Goal: Complete application form

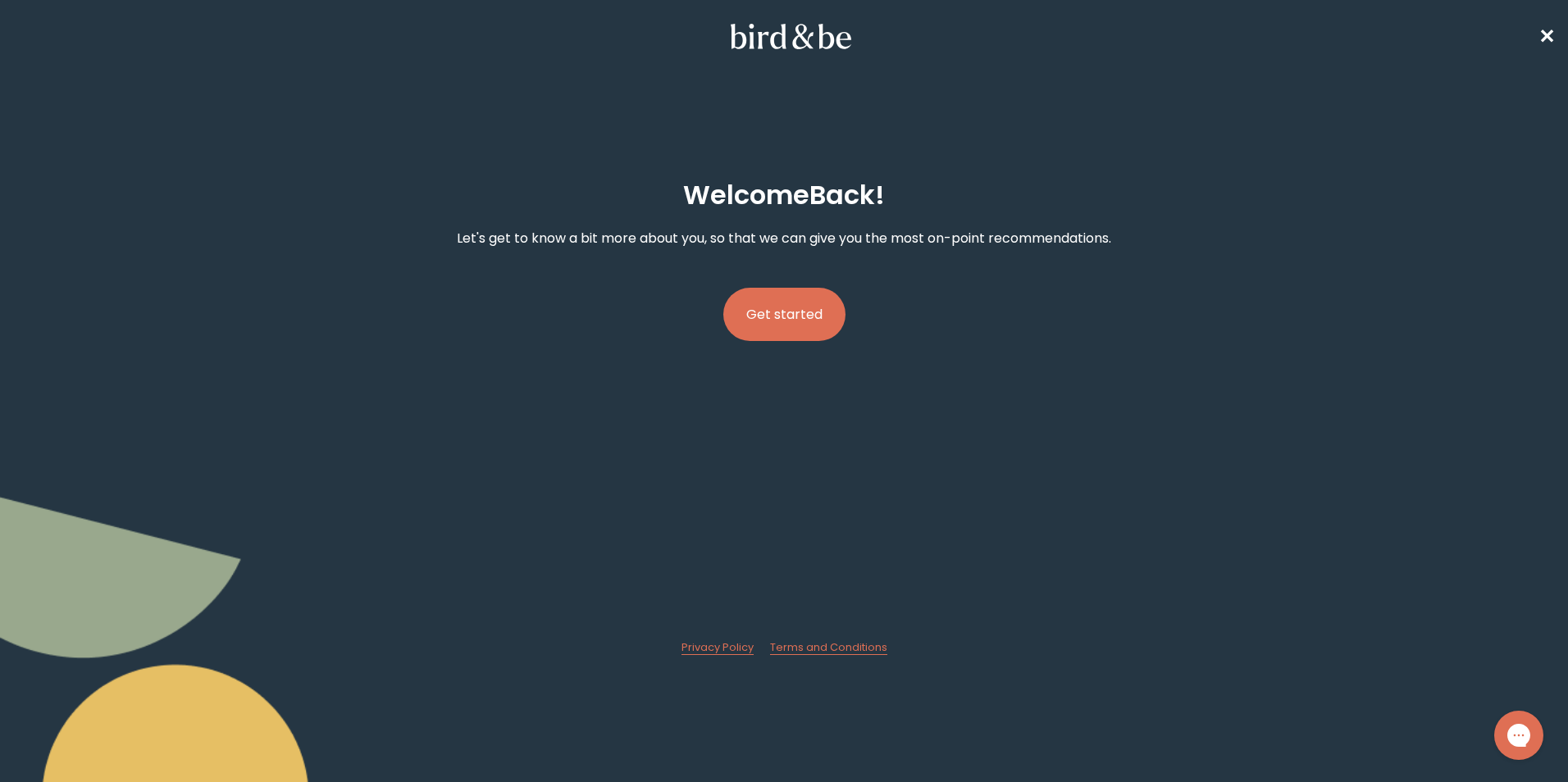
click at [783, 322] on button "Get started" at bounding box center [784, 314] width 122 height 53
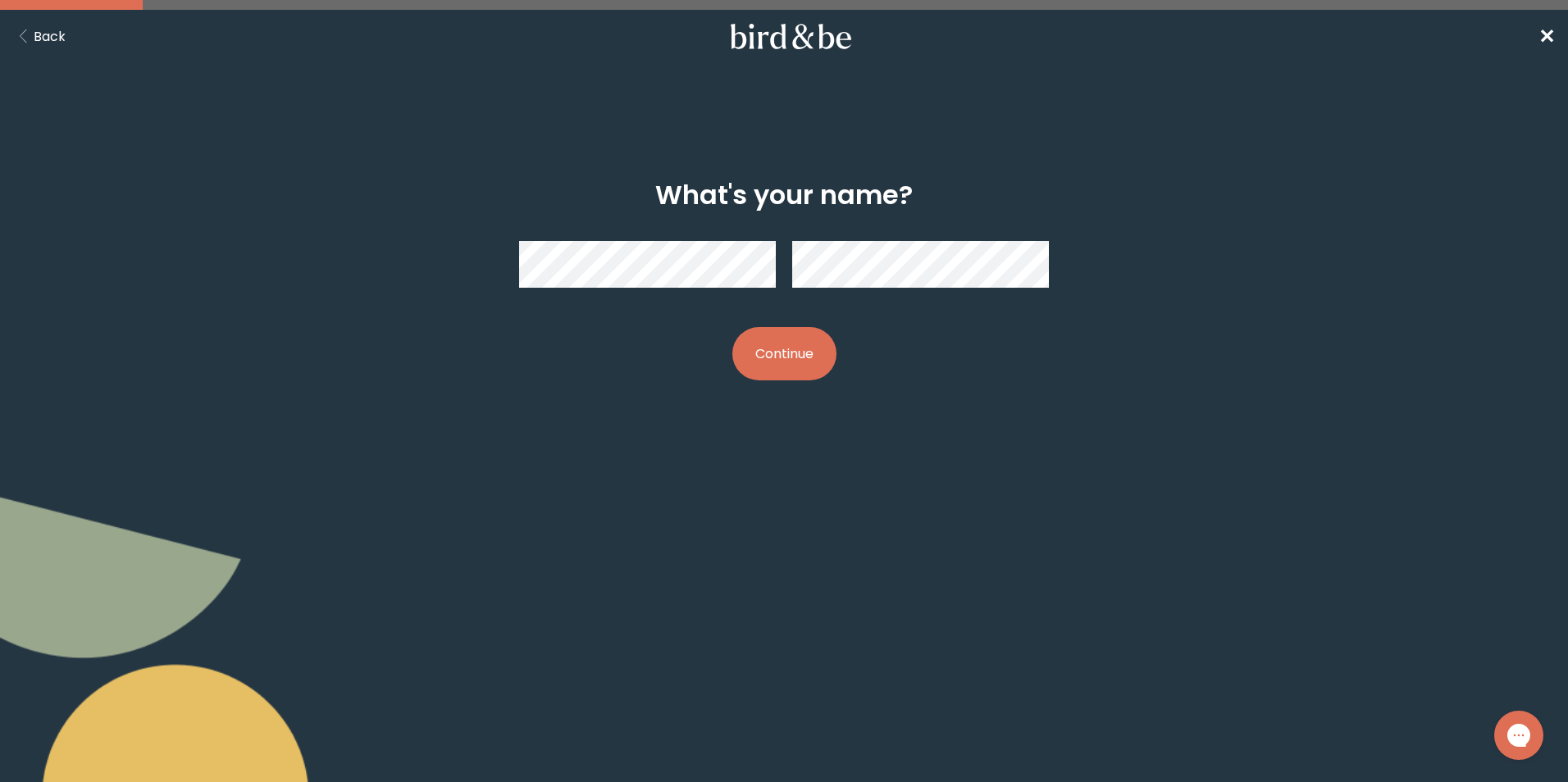
click at [811, 369] on button "Continue" at bounding box center [784, 354] width 104 height 53
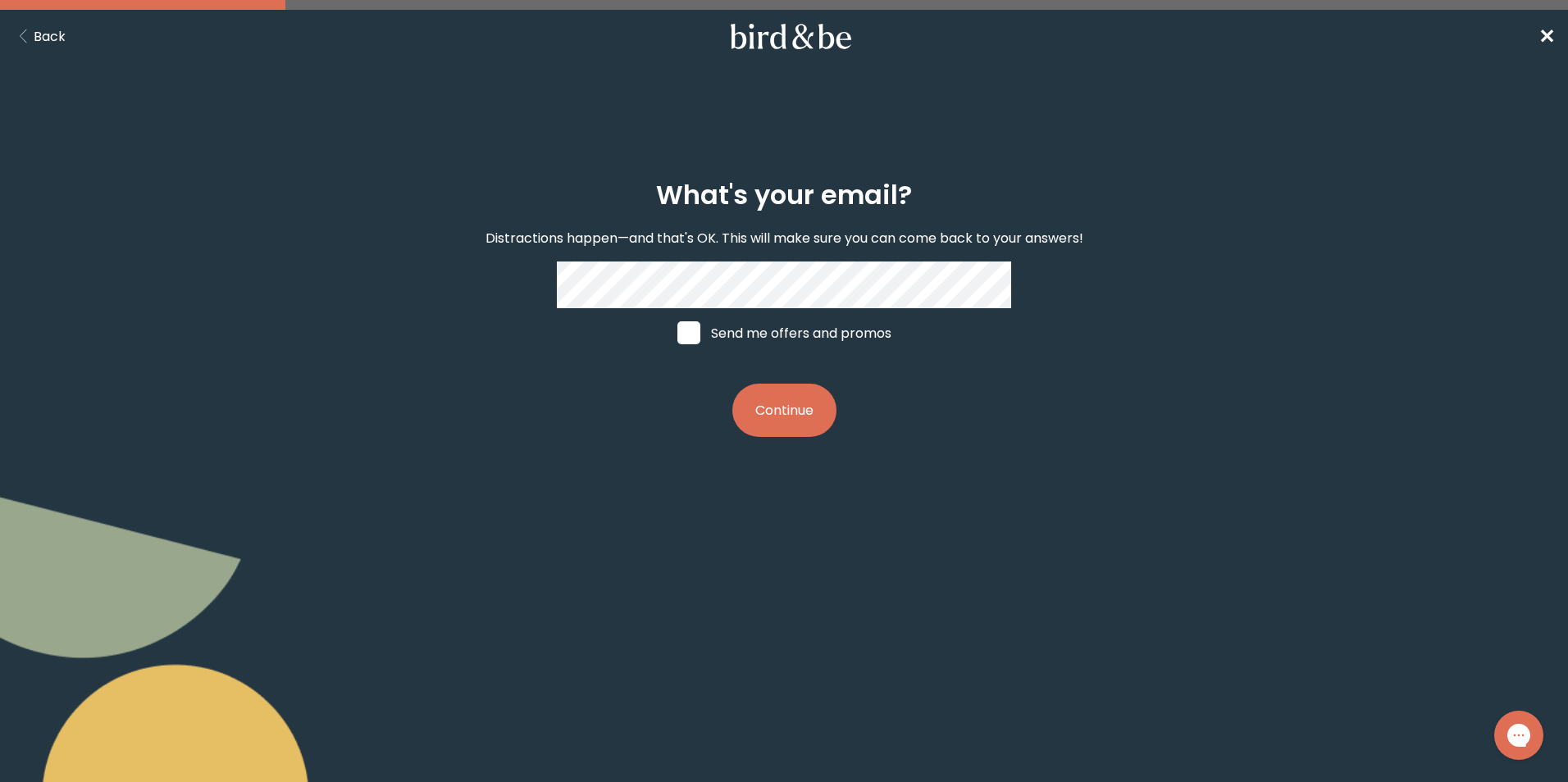
click at [693, 337] on span at bounding box center [689, 333] width 23 height 23
click at [677, 334] on input "Send me offers and promos" at bounding box center [677, 333] width 1 height 1
checkbox input "true"
click at [747, 394] on button "Continue" at bounding box center [784, 411] width 104 height 53
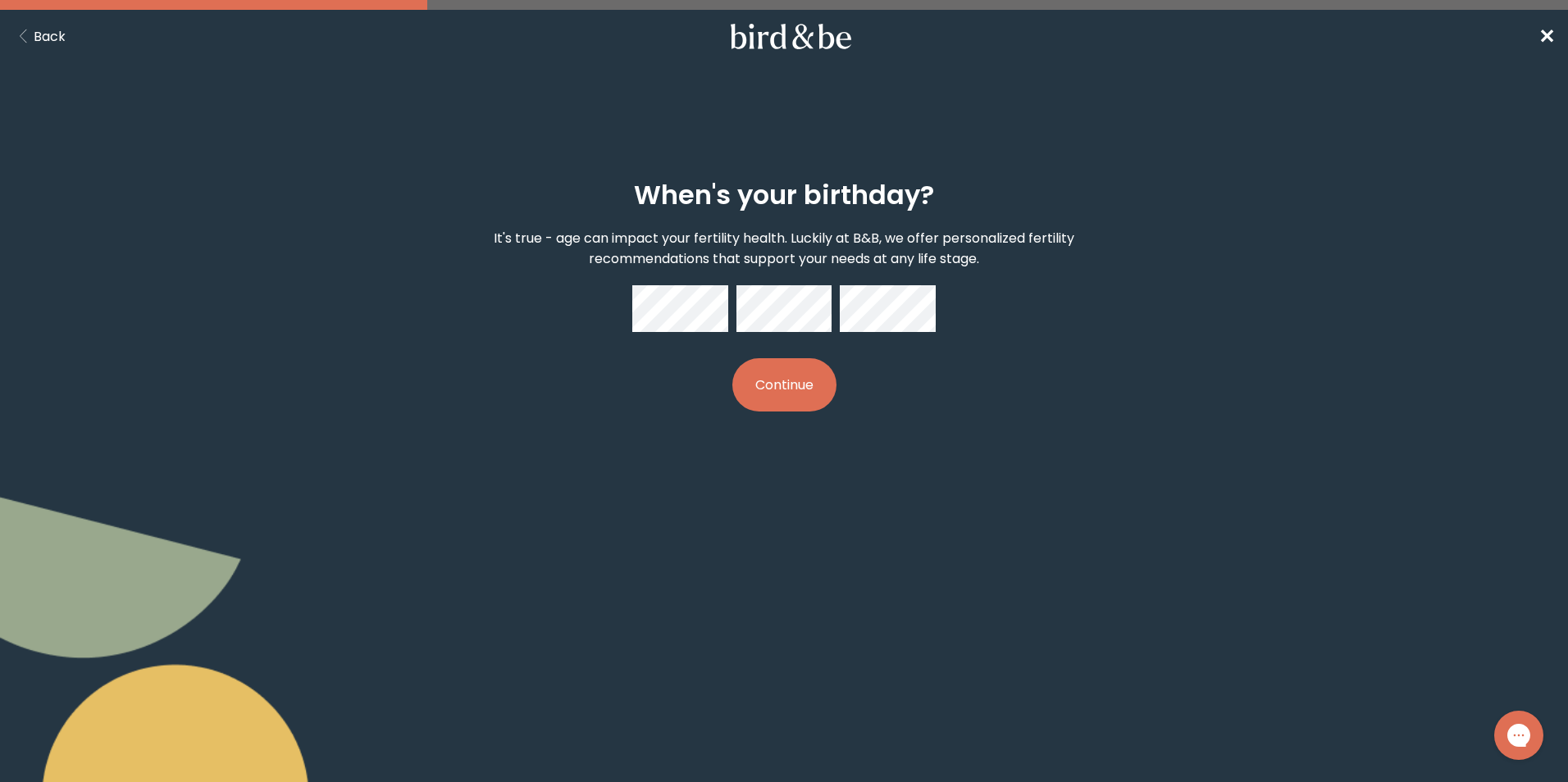
click at [793, 383] on button "Continue" at bounding box center [784, 385] width 104 height 53
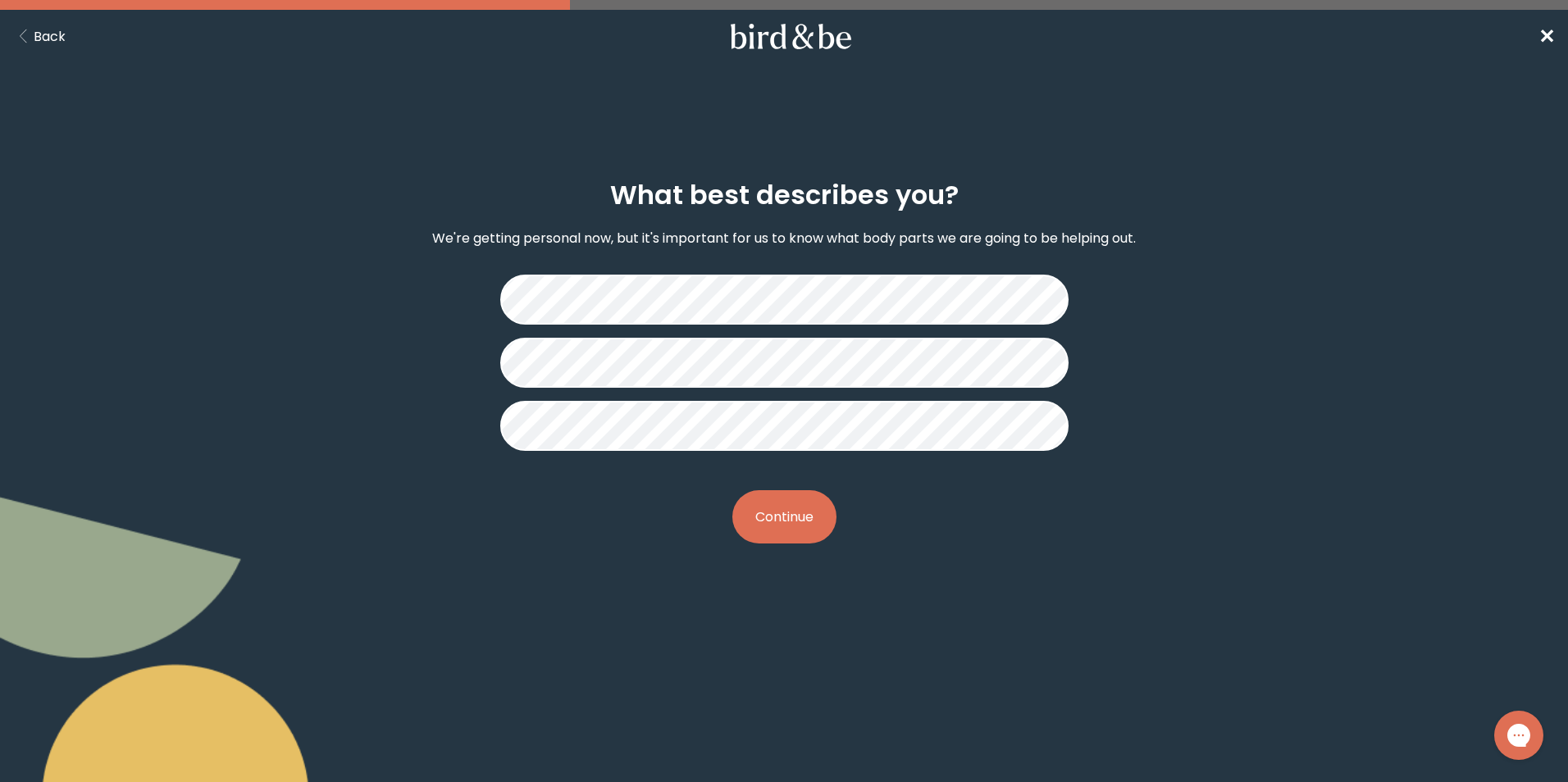
click at [780, 506] on button "Continue" at bounding box center [784, 516] width 104 height 53
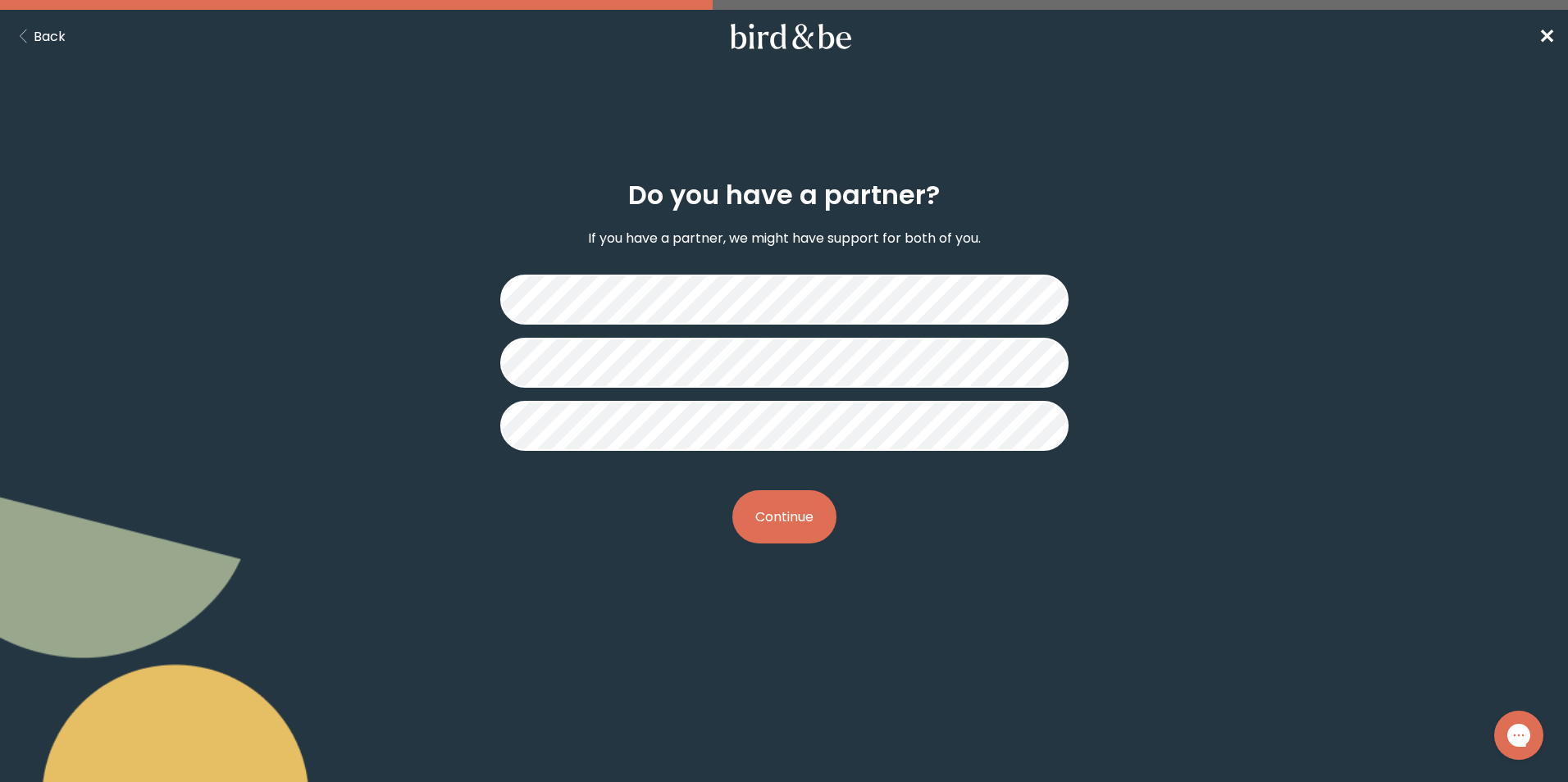
click at [790, 536] on button "Continue" at bounding box center [784, 516] width 104 height 53
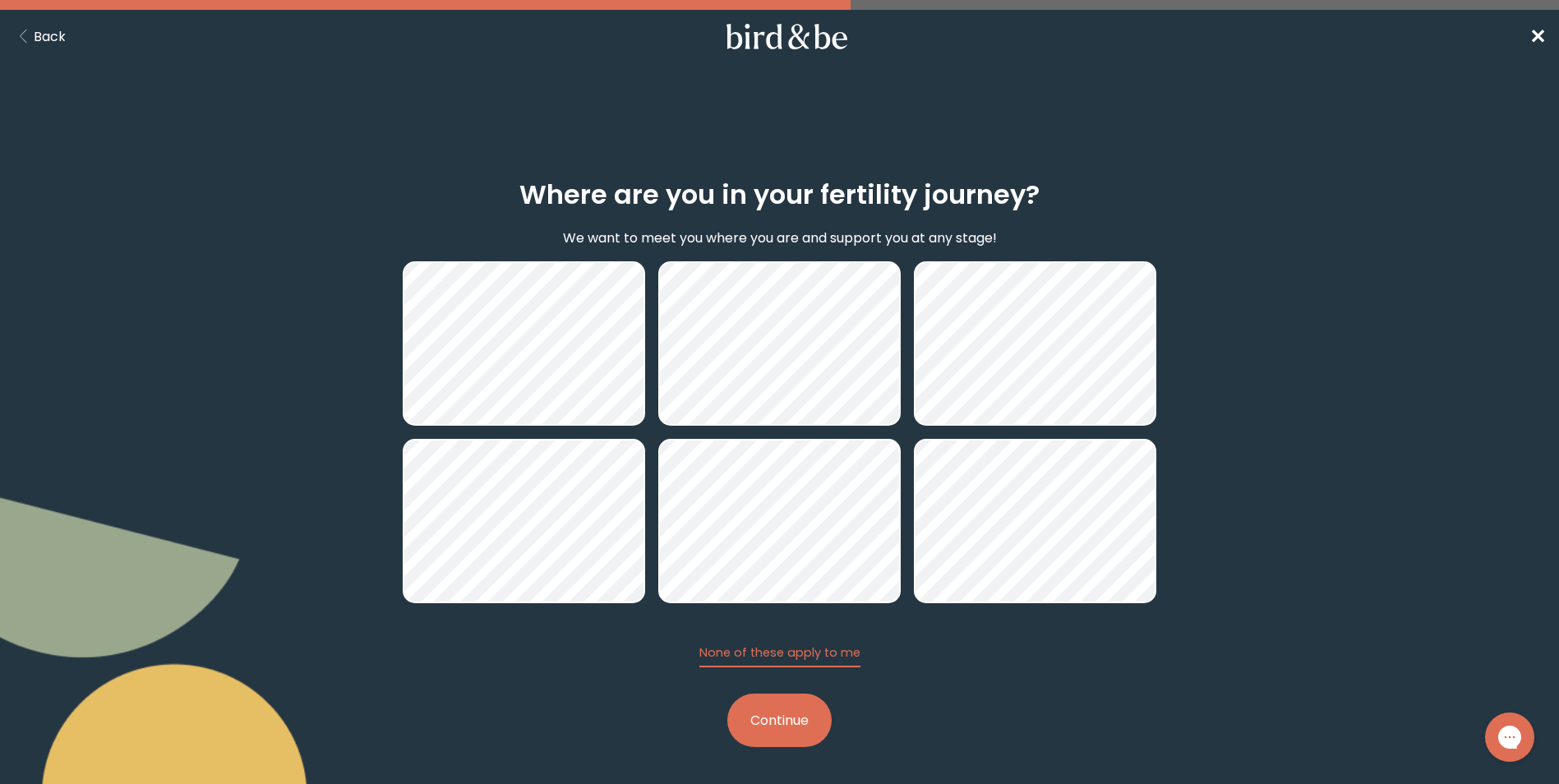
click at [752, 718] on button "Continue" at bounding box center [779, 721] width 104 height 53
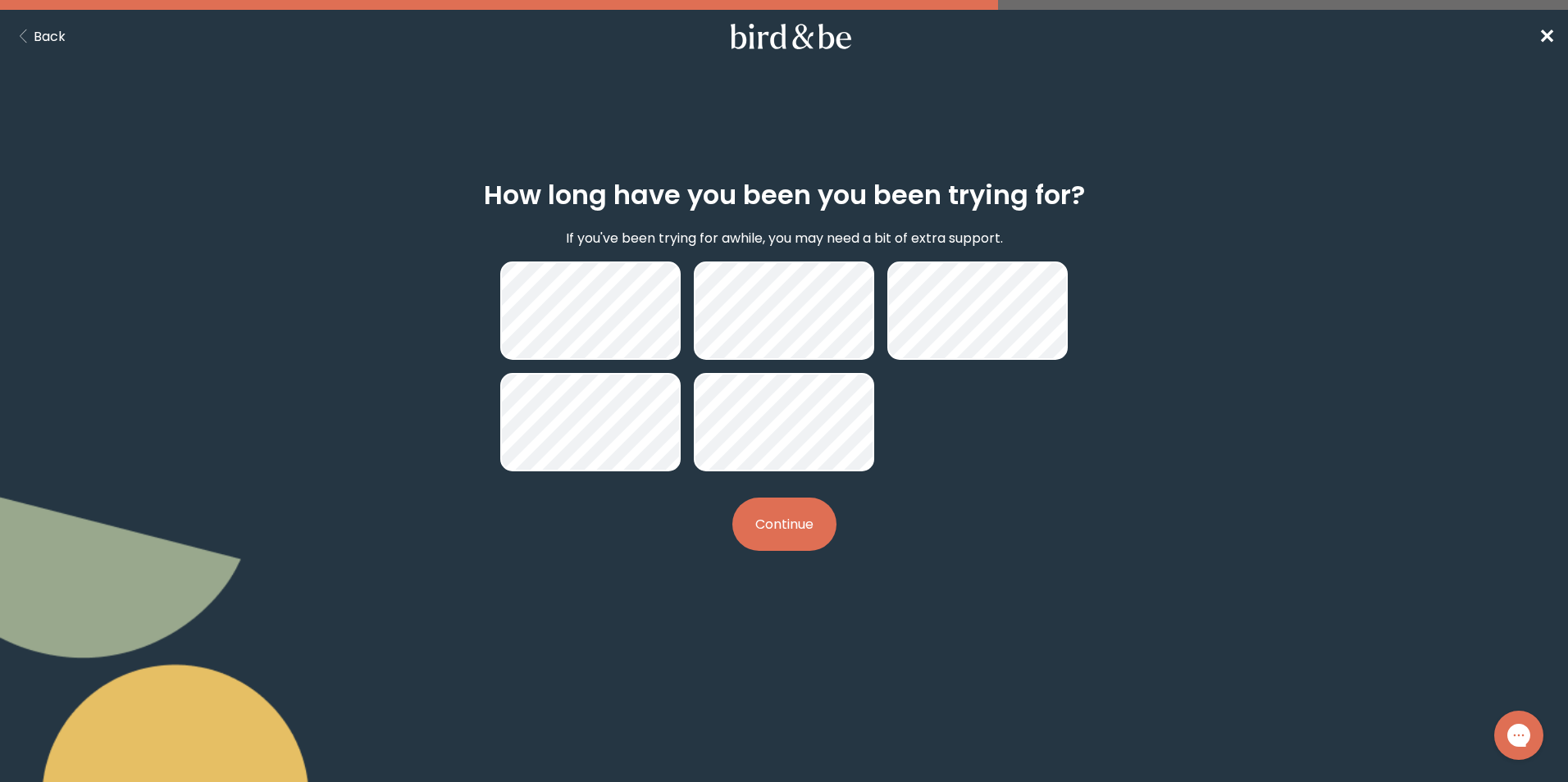
click at [785, 528] on button "Continue" at bounding box center [784, 524] width 104 height 53
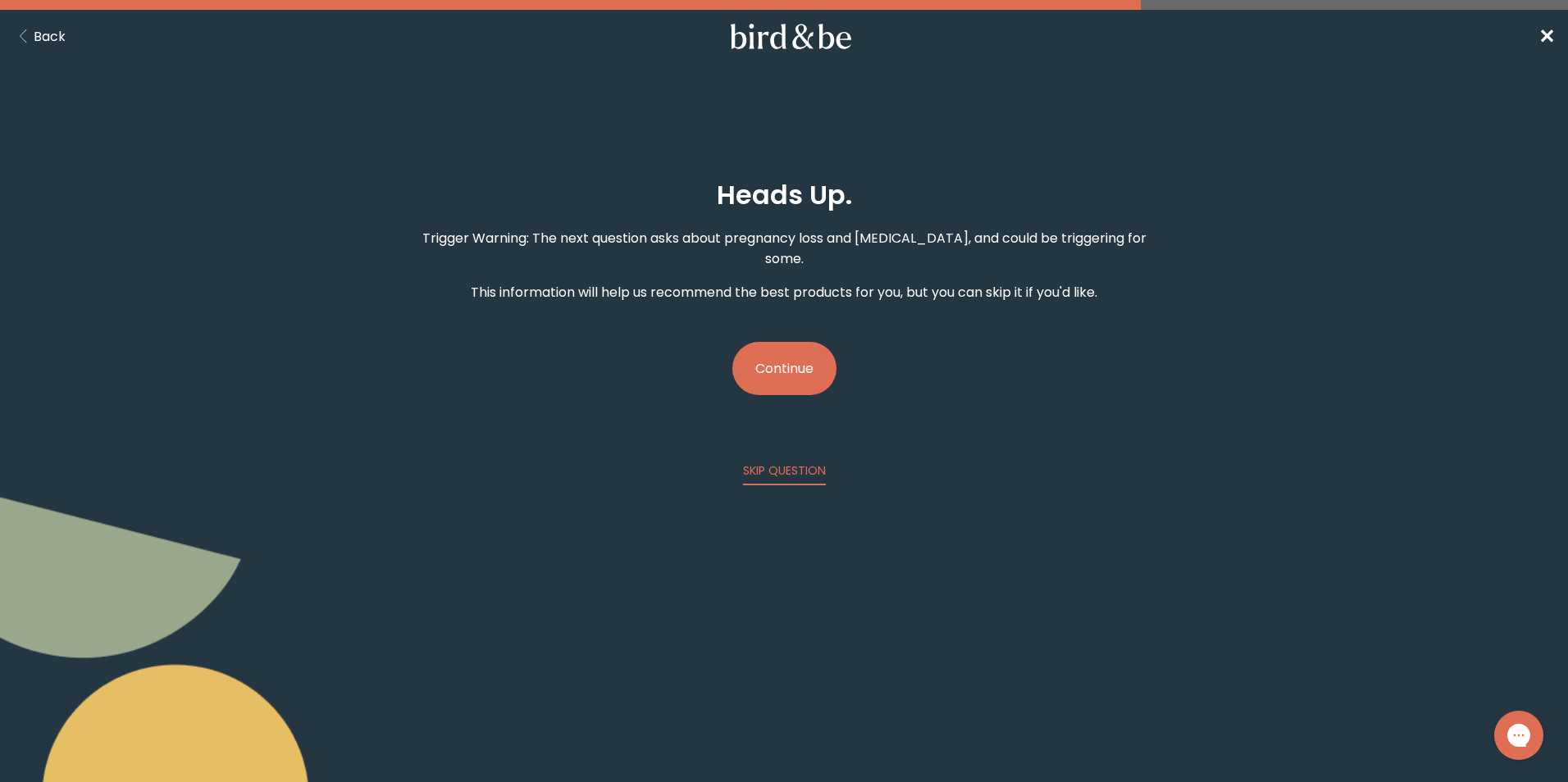
click at [777, 345] on button "Continue" at bounding box center [784, 368] width 104 height 53
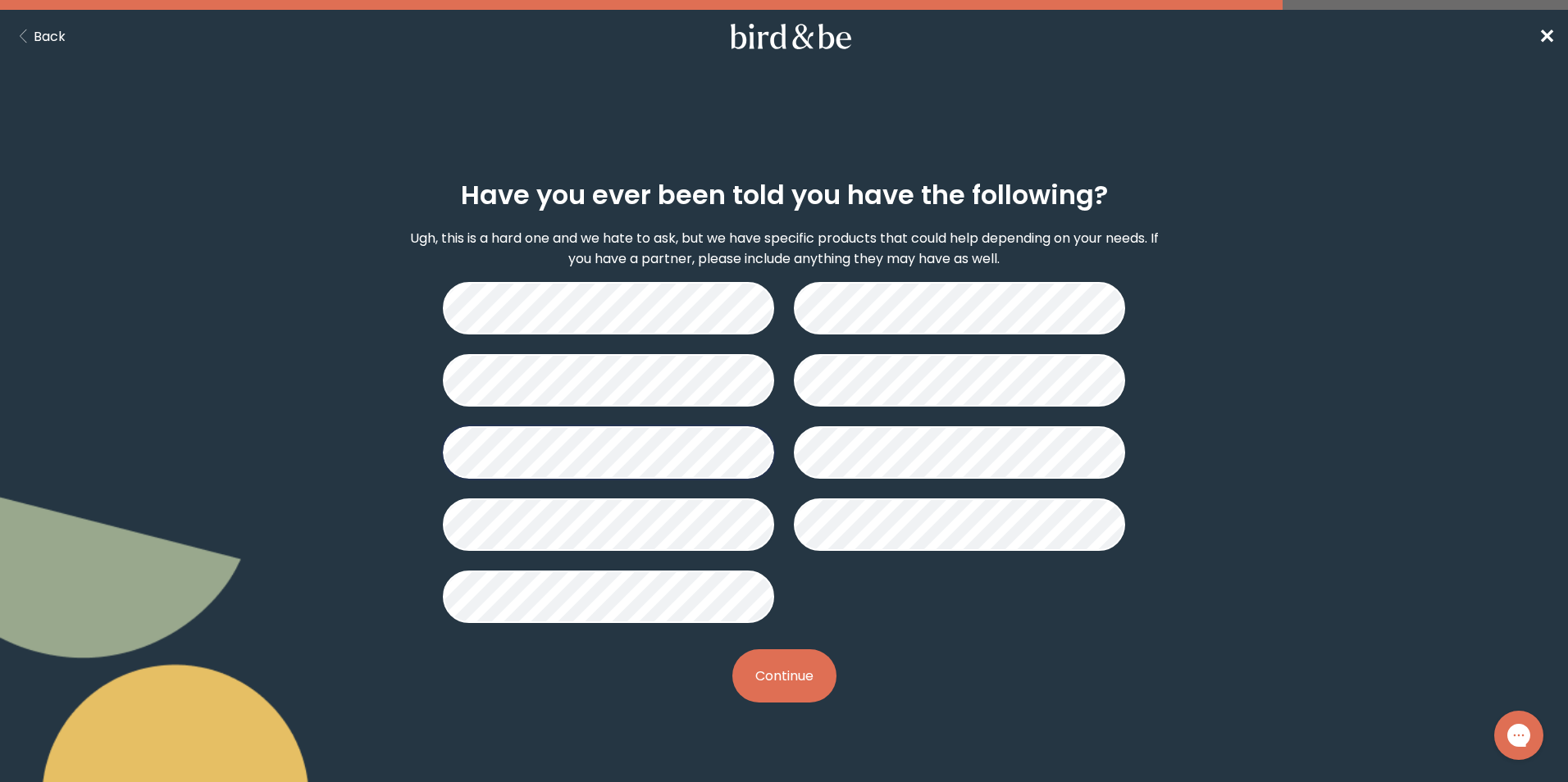
click at [812, 700] on button "Continue" at bounding box center [784, 675] width 104 height 53
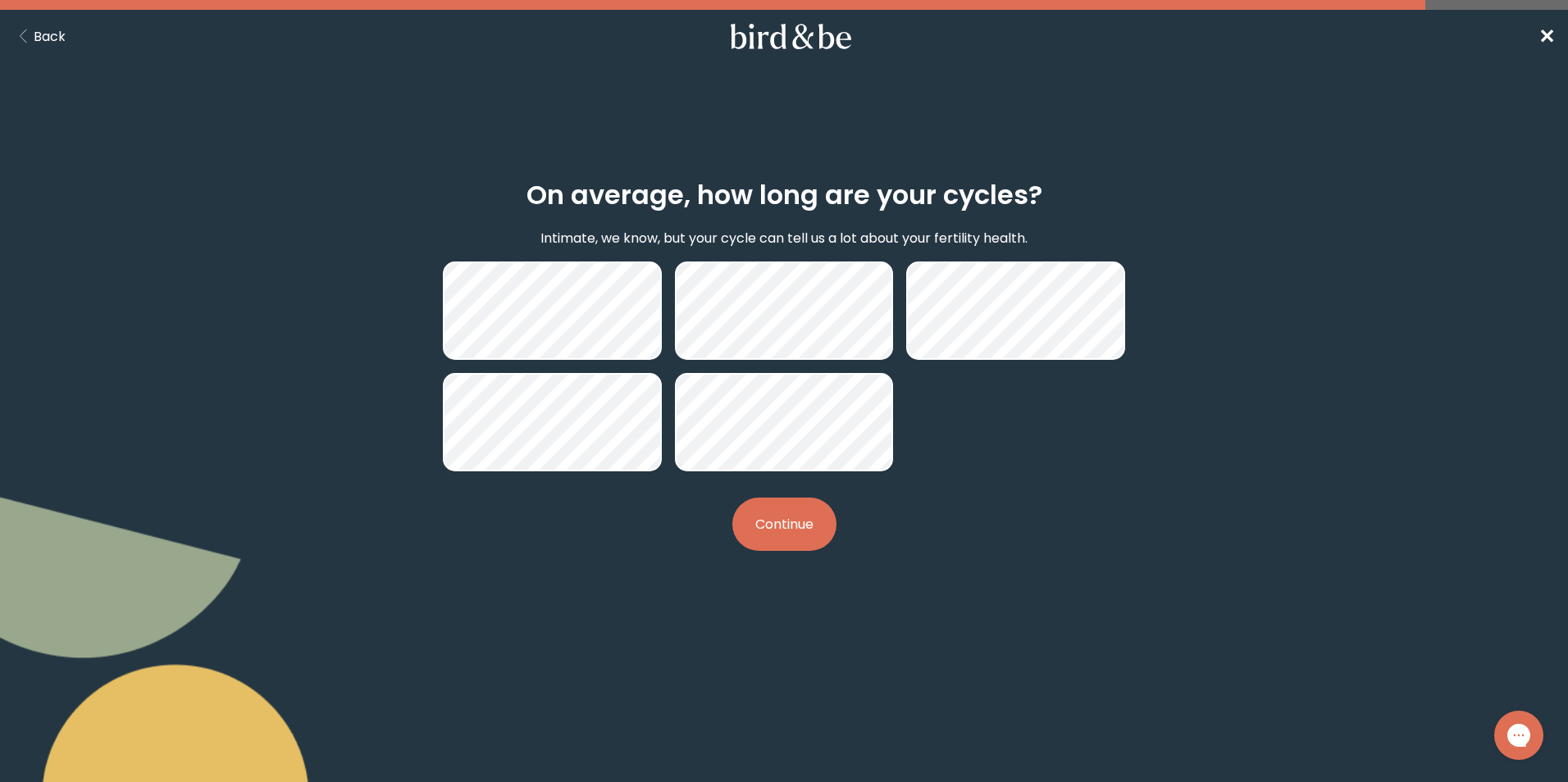
click at [793, 516] on button "Continue" at bounding box center [784, 524] width 104 height 53
